Goal: Find specific page/section: Find specific page/section

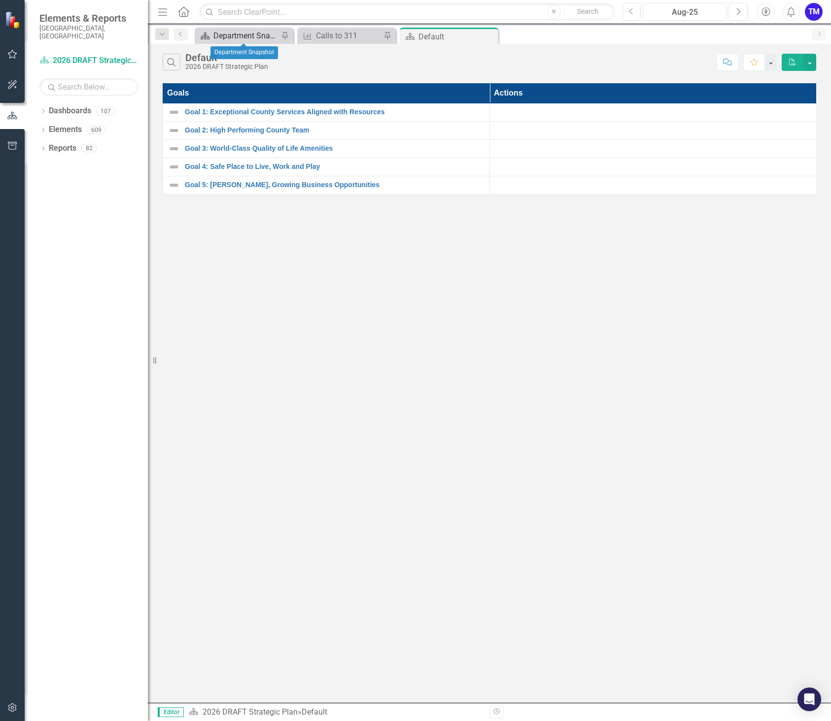
click at [250, 34] on div "Department Snapshot" at bounding box center [245, 36] width 65 height 12
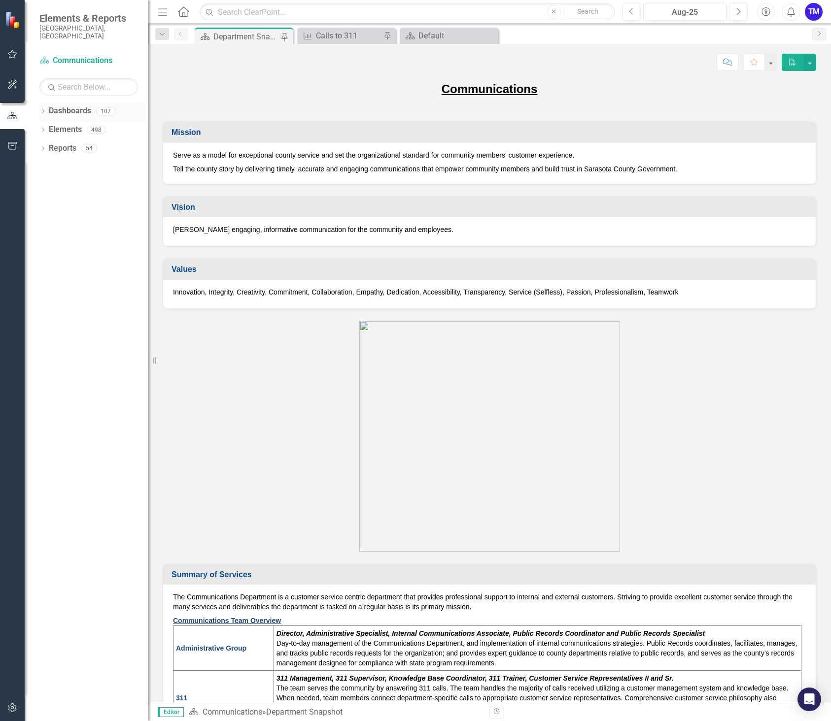
click at [60, 105] on link "Dashboards" at bounding box center [70, 110] width 42 height 11
click at [56, 105] on link "Dashboards" at bounding box center [70, 110] width 42 height 11
click at [44, 109] on icon "Dropdown" at bounding box center [42, 111] width 7 height 5
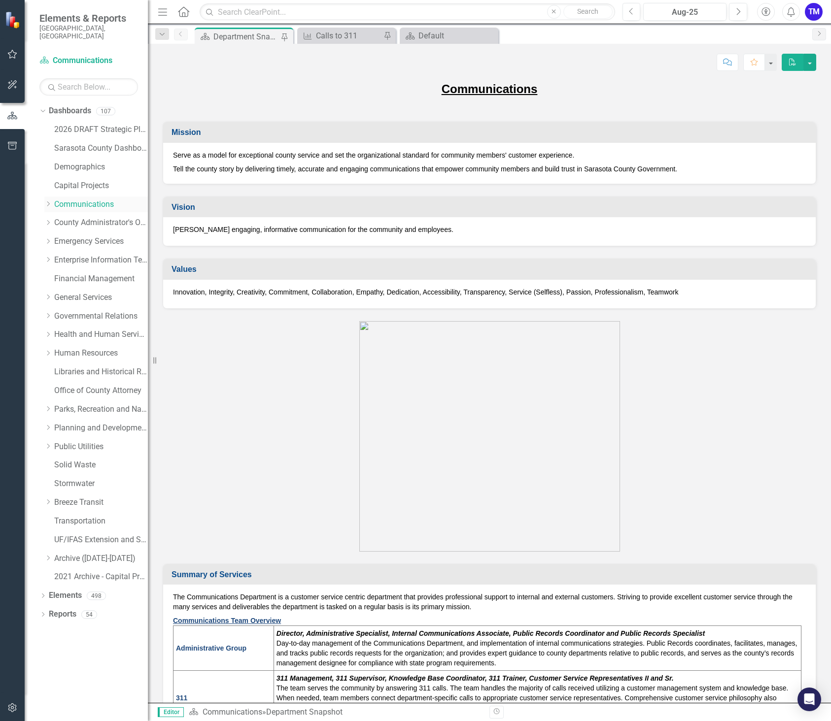
click at [81, 199] on link "Communications" at bounding box center [101, 204] width 94 height 11
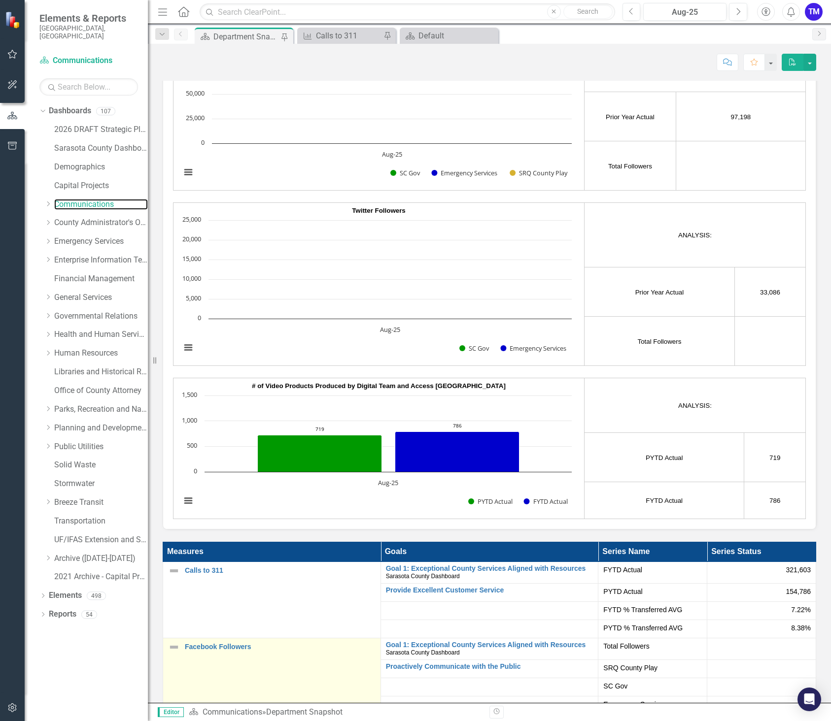
scroll to position [1725, 0]
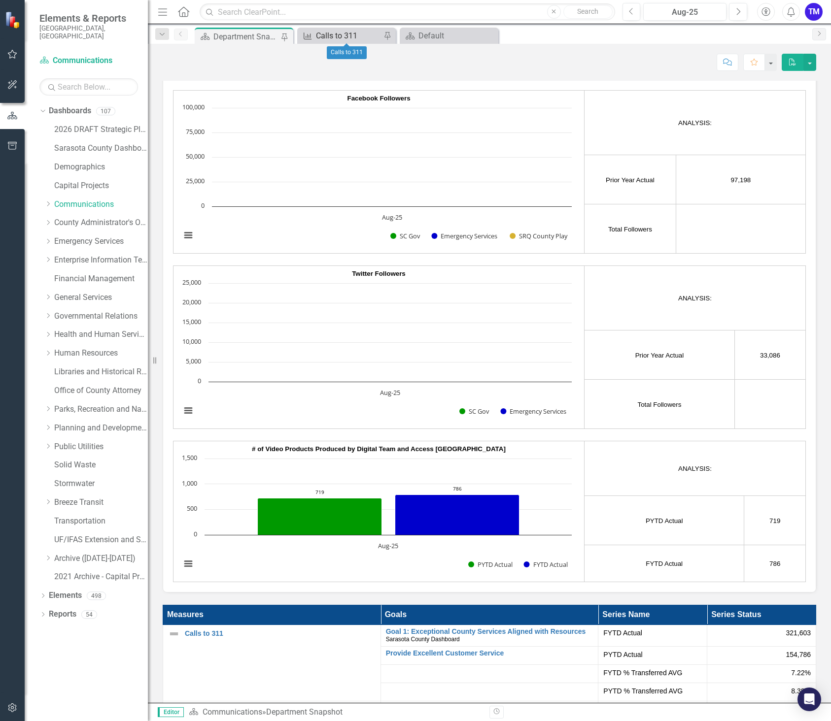
click at [343, 38] on div "Calls to 311" at bounding box center [348, 36] width 65 height 12
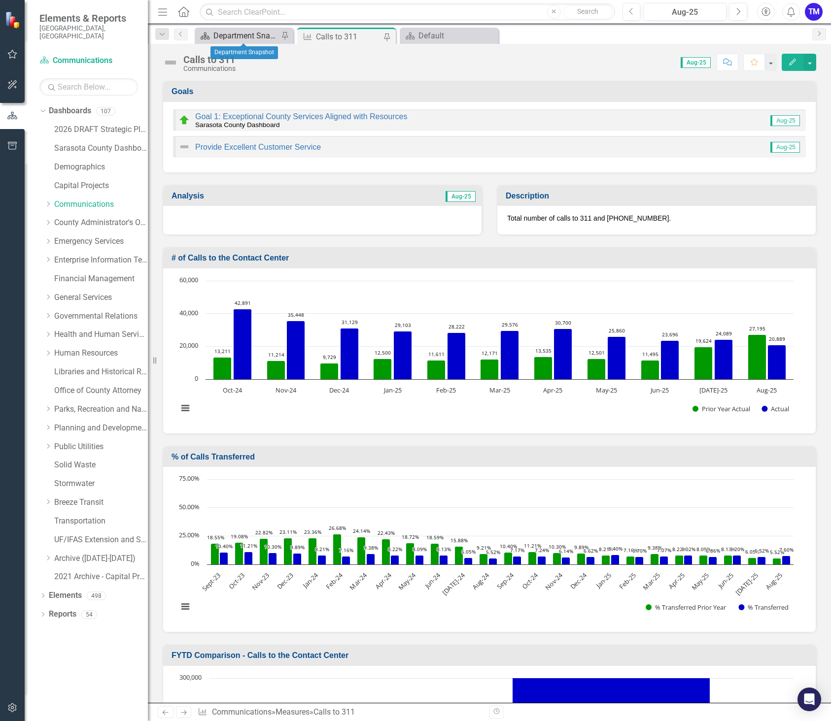
click at [243, 39] on div "Department Snapshot" at bounding box center [245, 36] width 65 height 12
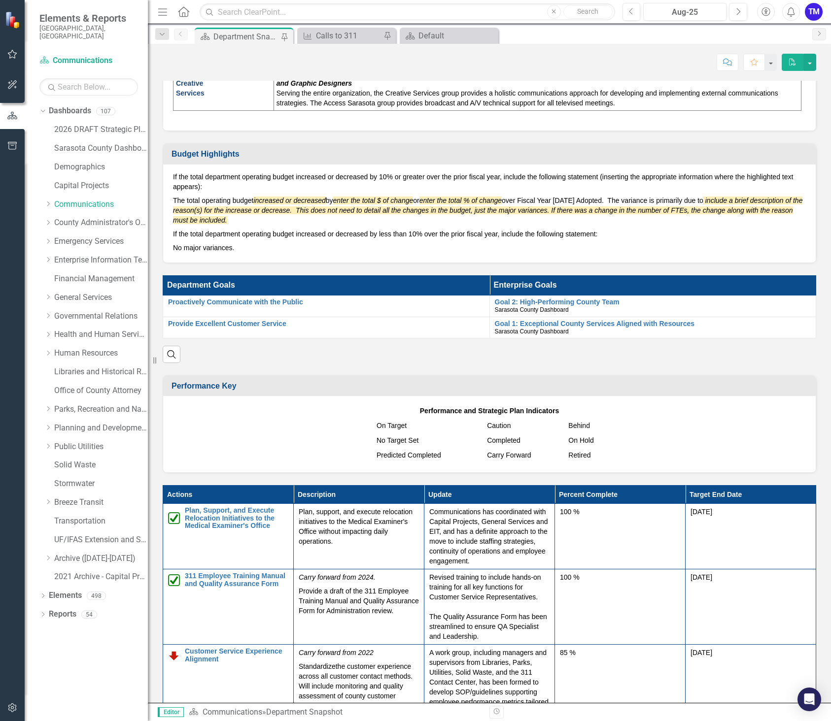
scroll to position [739, 0]
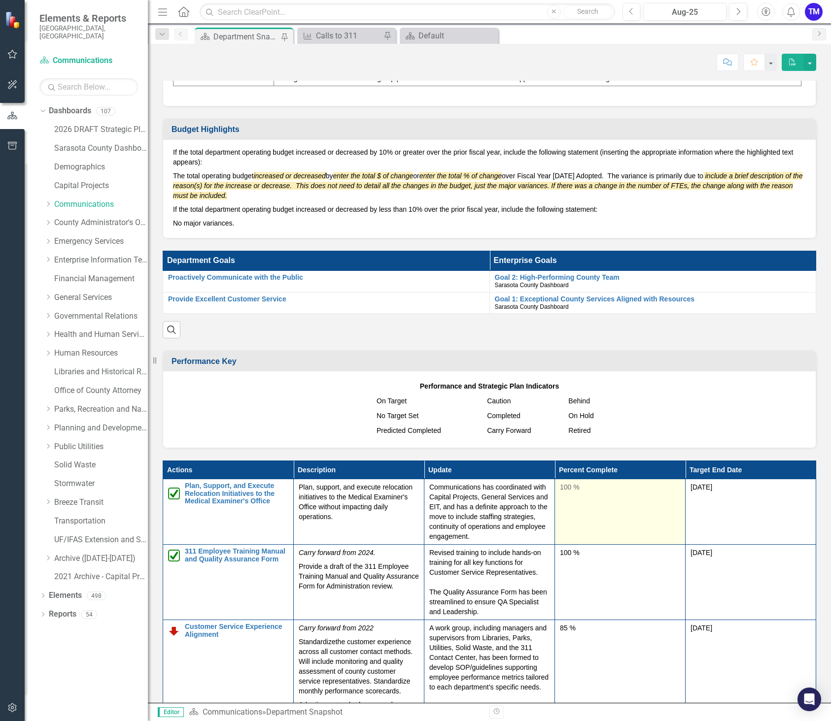
click at [680, 493] on div "100 %" at bounding box center [620, 488] width 120 height 12
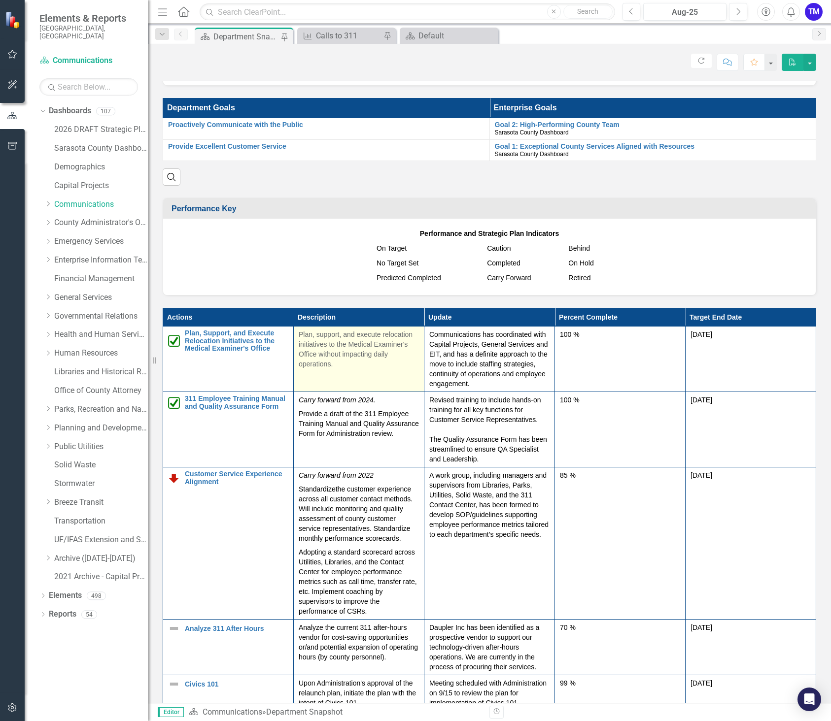
scroll to position [888, 0]
